Goal: Transaction & Acquisition: Purchase product/service

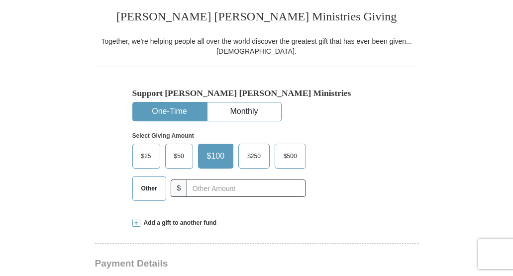
scroll to position [224, 0]
click at [172, 109] on button "One-Time" at bounding box center [170, 112] width 74 height 18
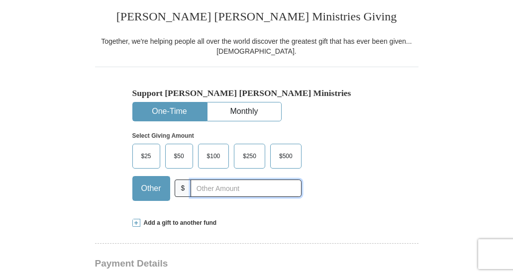
click at [201, 186] on input "text" at bounding box center [246, 188] width 110 height 17
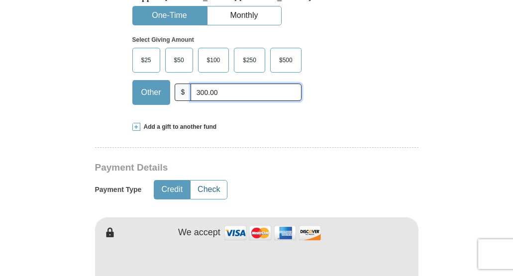
scroll to position [327, 0]
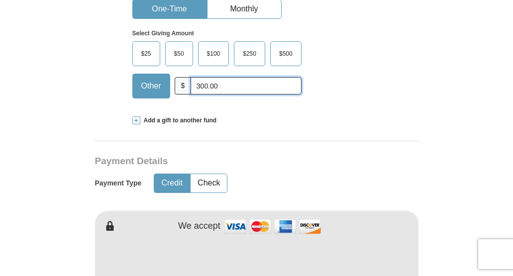
type input "300.00"
click at [176, 183] on button "Credit" at bounding box center [171, 183] width 35 height 18
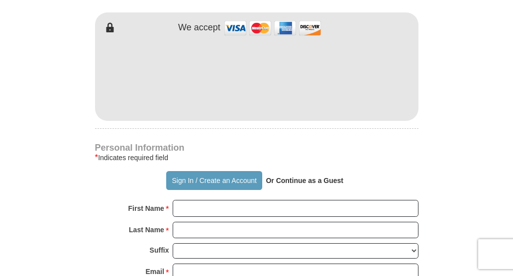
scroll to position [527, 0]
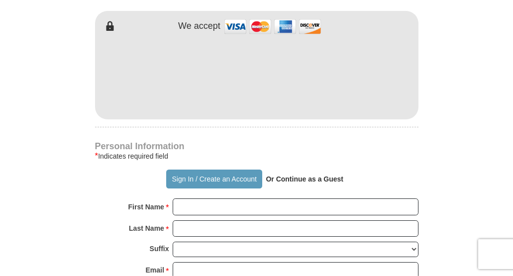
click at [279, 178] on strong "Or Continue as a Guest" at bounding box center [305, 179] width 78 height 8
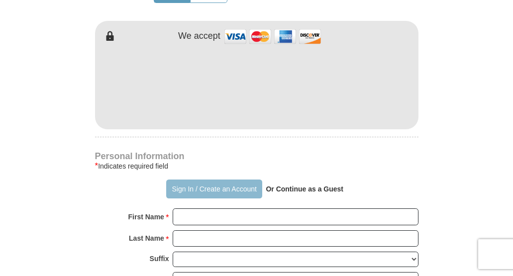
scroll to position [517, 0]
click at [233, 188] on button "Sign In / Create an Account" at bounding box center [214, 189] width 96 height 19
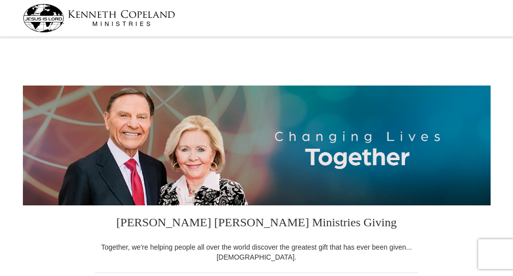
select select "OK"
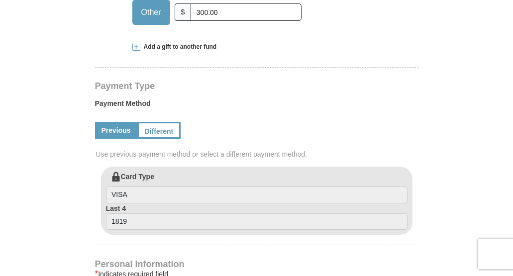
scroll to position [387, 0]
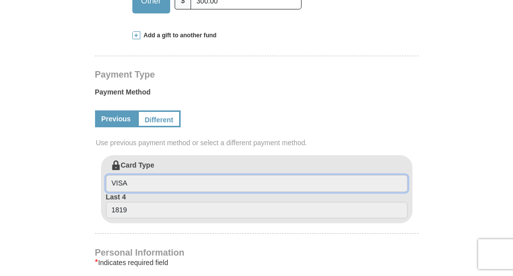
click at [147, 190] on input "VISA" at bounding box center [257, 183] width 302 height 17
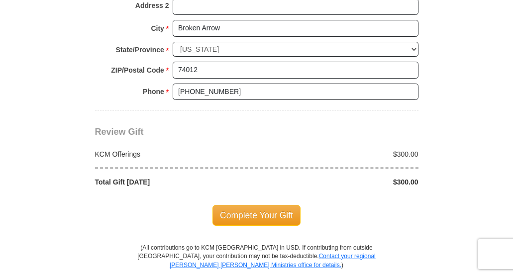
scroll to position [799, 0]
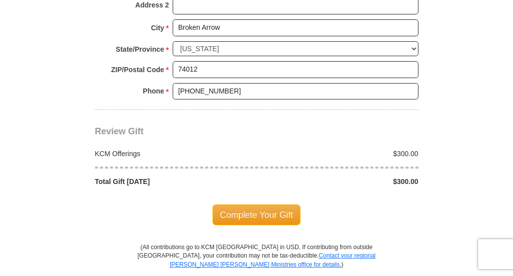
click at [252, 205] on span "Complete Your Gift" at bounding box center [257, 215] width 88 height 21
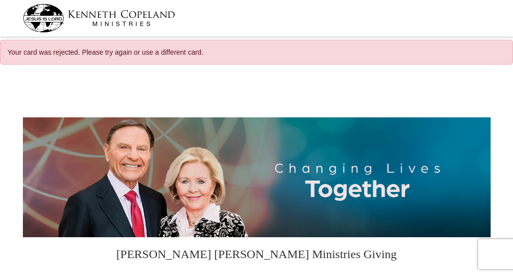
select select "OK"
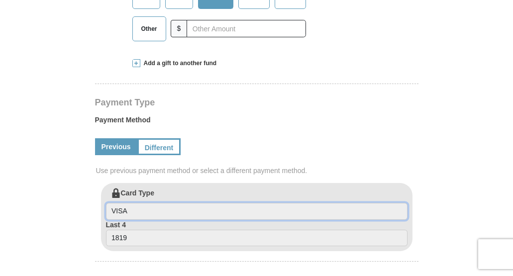
scroll to position [398, 0]
click at [116, 210] on input "VISA" at bounding box center [257, 211] width 302 height 17
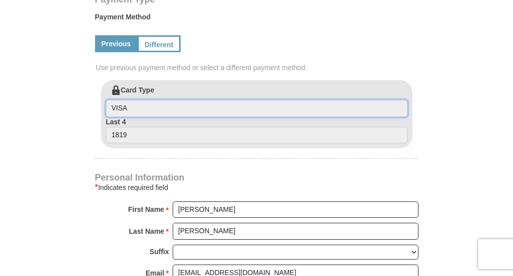
scroll to position [503, 0]
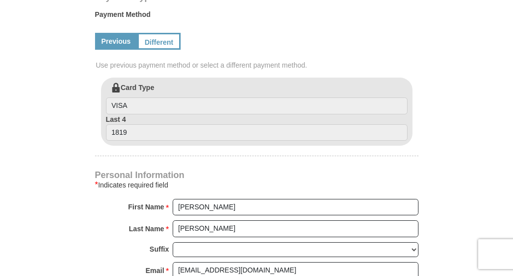
click at [123, 41] on link "Previous" at bounding box center [116, 41] width 42 height 17
click at [127, 87] on label "Card Type VISA" at bounding box center [257, 99] width 302 height 32
click at [127, 98] on input "VISA" at bounding box center [257, 106] width 302 height 17
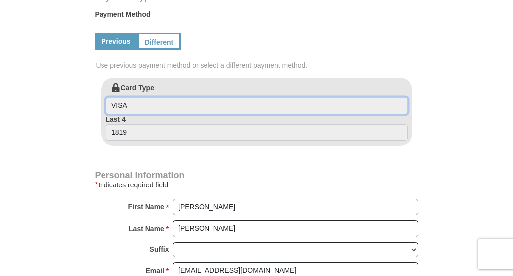
click at [124, 104] on input "VISA" at bounding box center [257, 106] width 302 height 17
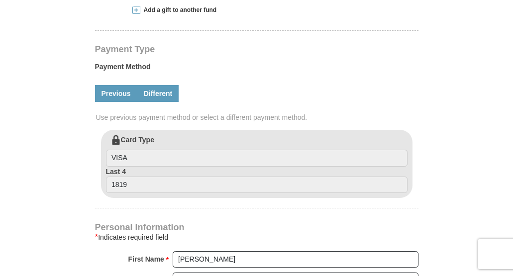
scroll to position [451, 0]
click at [148, 93] on link "Different" at bounding box center [158, 93] width 42 height 17
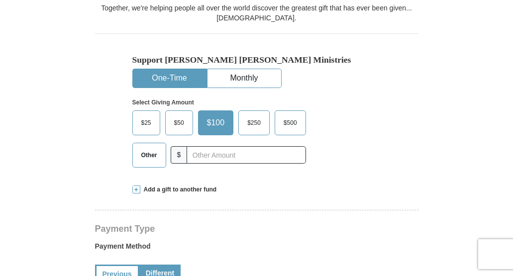
scroll to position [278, 0]
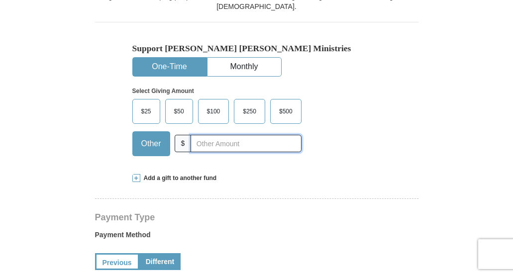
drag, startPoint x: 226, startPoint y: 248, endPoint x: 200, endPoint y: 149, distance: 102.9
click at [200, 149] on input "text" at bounding box center [246, 143] width 110 height 17
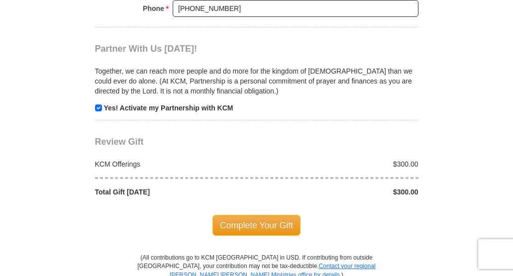
scroll to position [1017, 0]
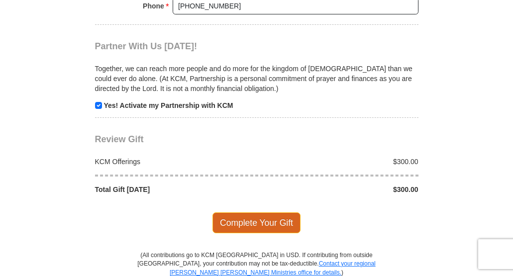
type input "300.00"
click at [244, 213] on span "Complete Your Gift" at bounding box center [257, 223] width 88 height 21
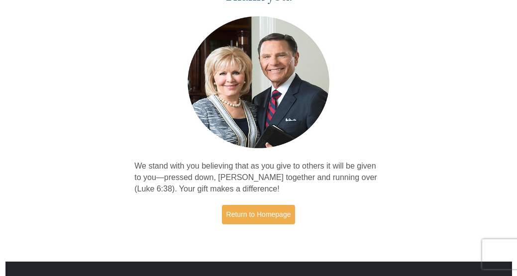
scroll to position [69, 0]
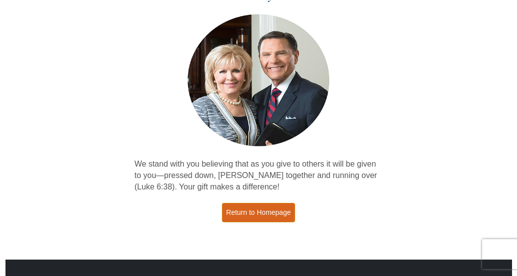
click at [252, 208] on link "Return to Homepage" at bounding box center [259, 212] width 74 height 19
